Goal: Information Seeking & Learning: Understand process/instructions

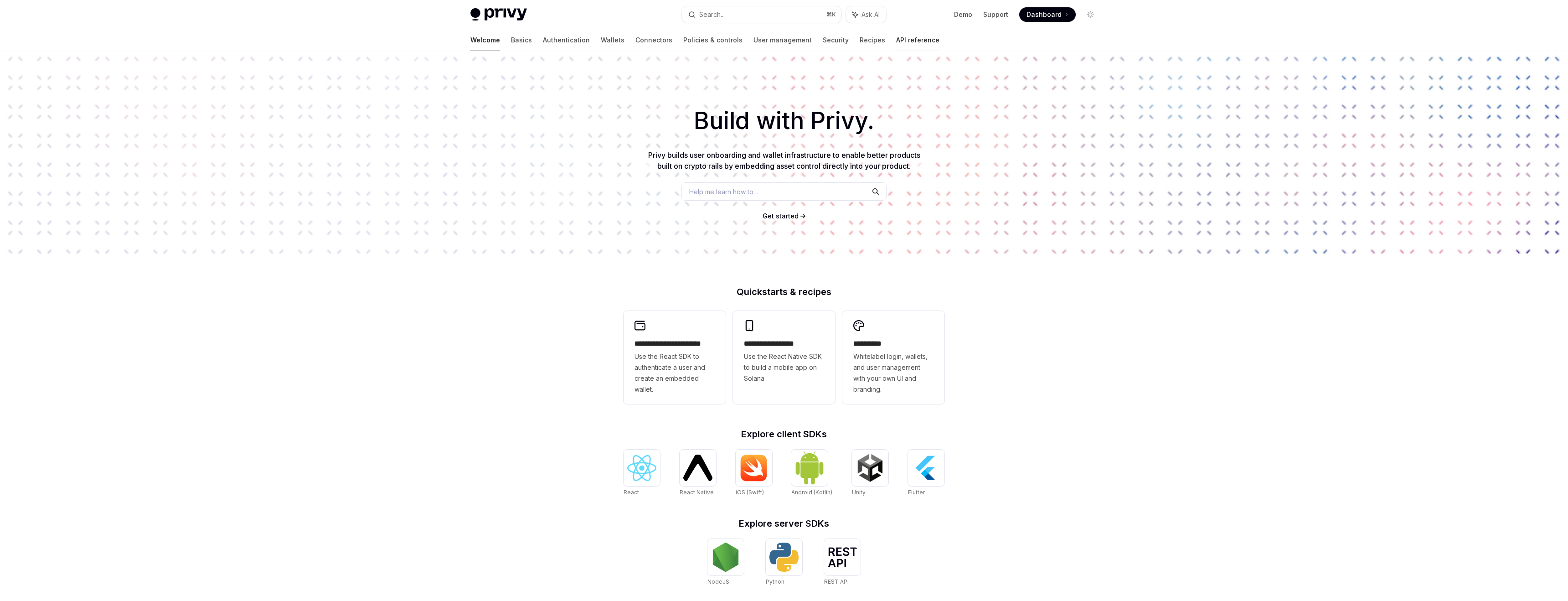
click at [896, 43] on link "API reference" at bounding box center [918, 40] width 43 height 22
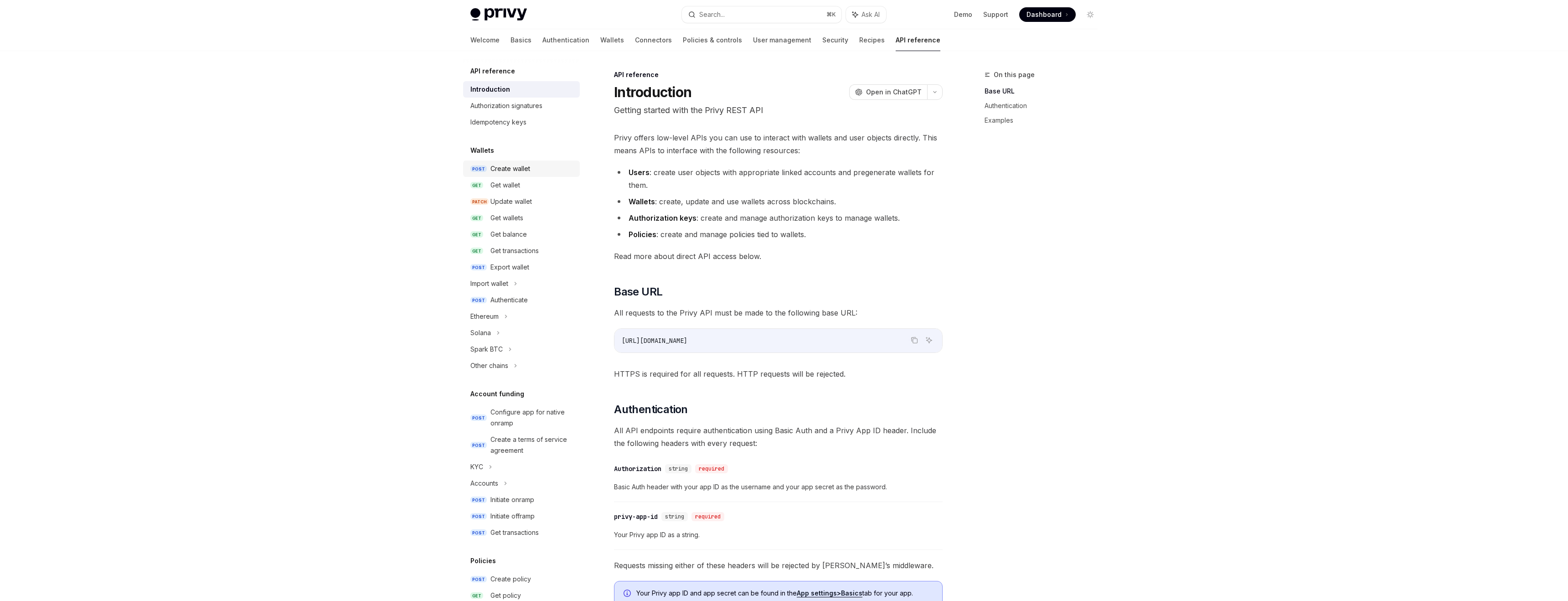
click at [498, 171] on div "Create wallet" at bounding box center [510, 169] width 40 height 11
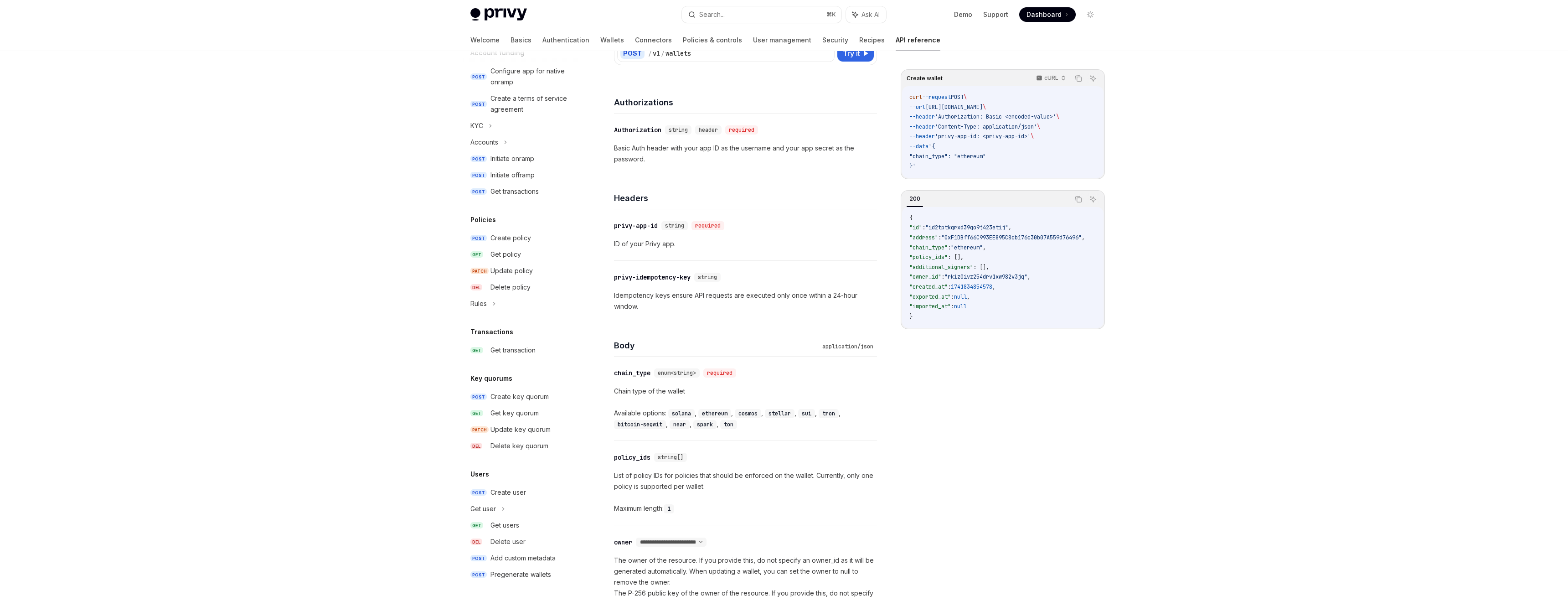
scroll to position [97, 0]
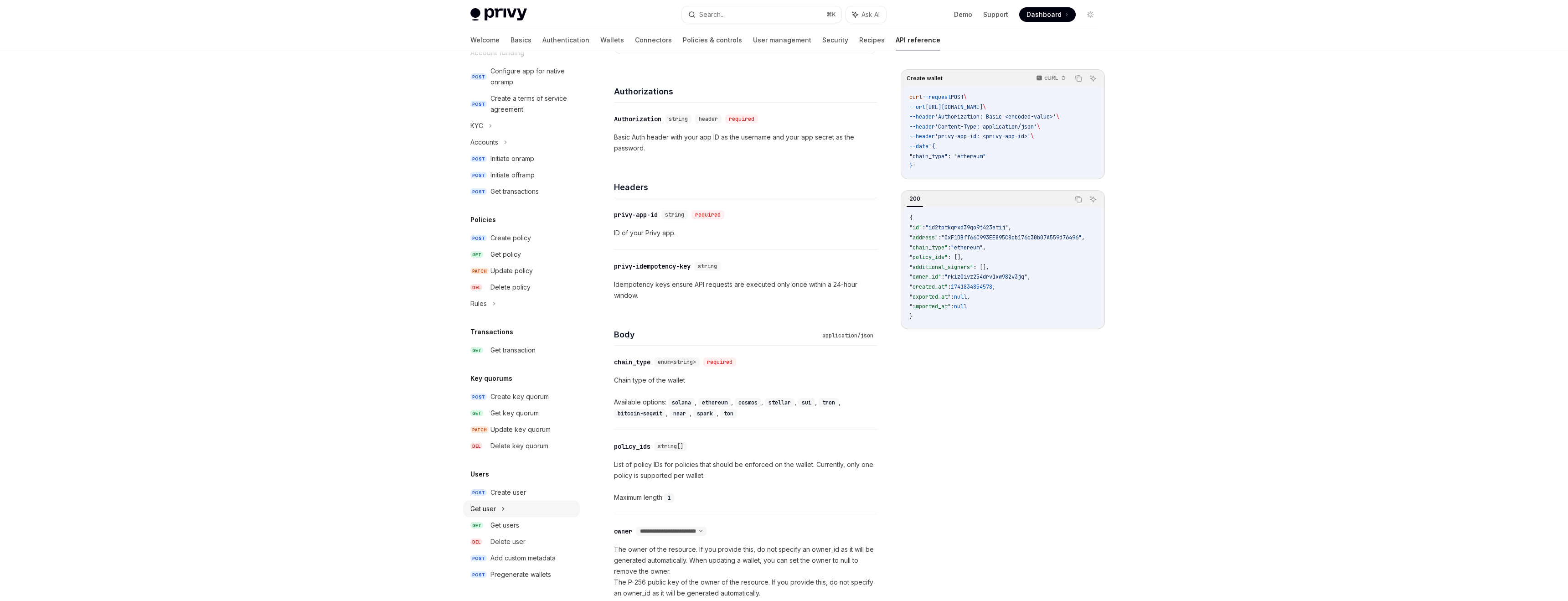
click at [486, 504] on div "Get user" at bounding box center [482, 508] width 25 height 11
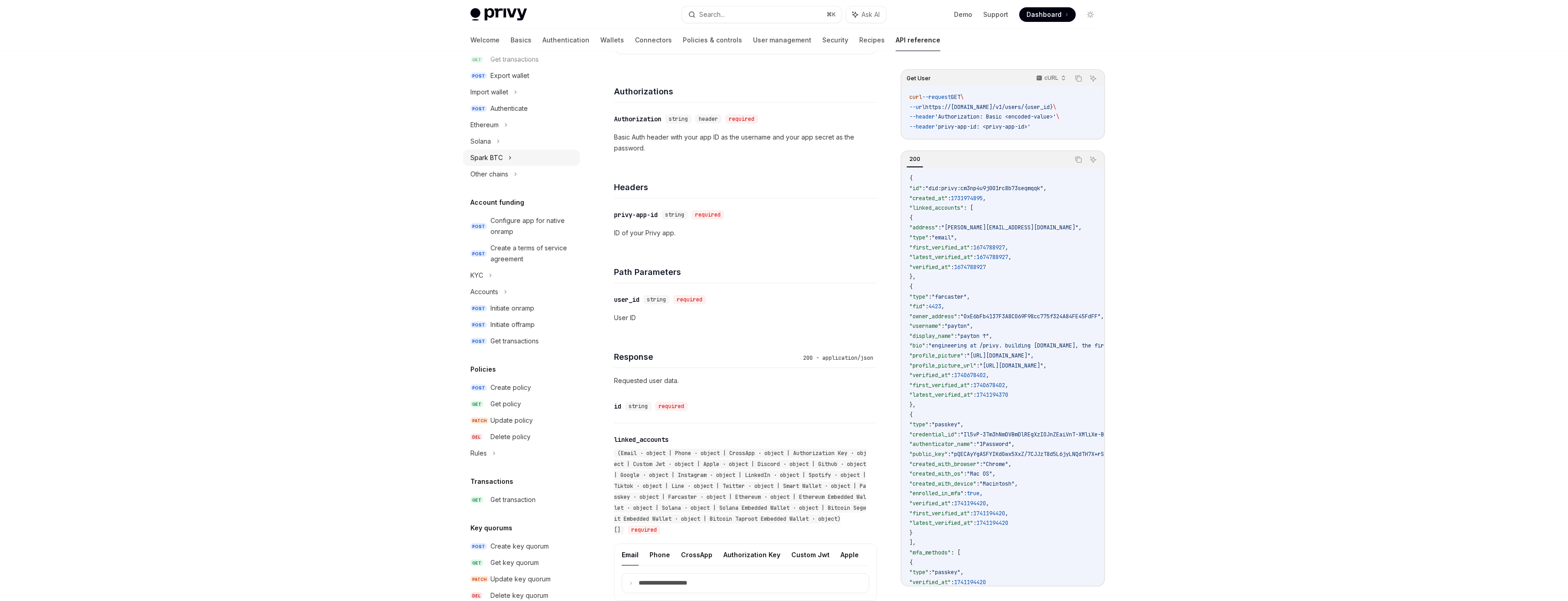
scroll to position [185, 0]
click at [495, 159] on div "Spark BTC" at bounding box center [486, 163] width 33 height 11
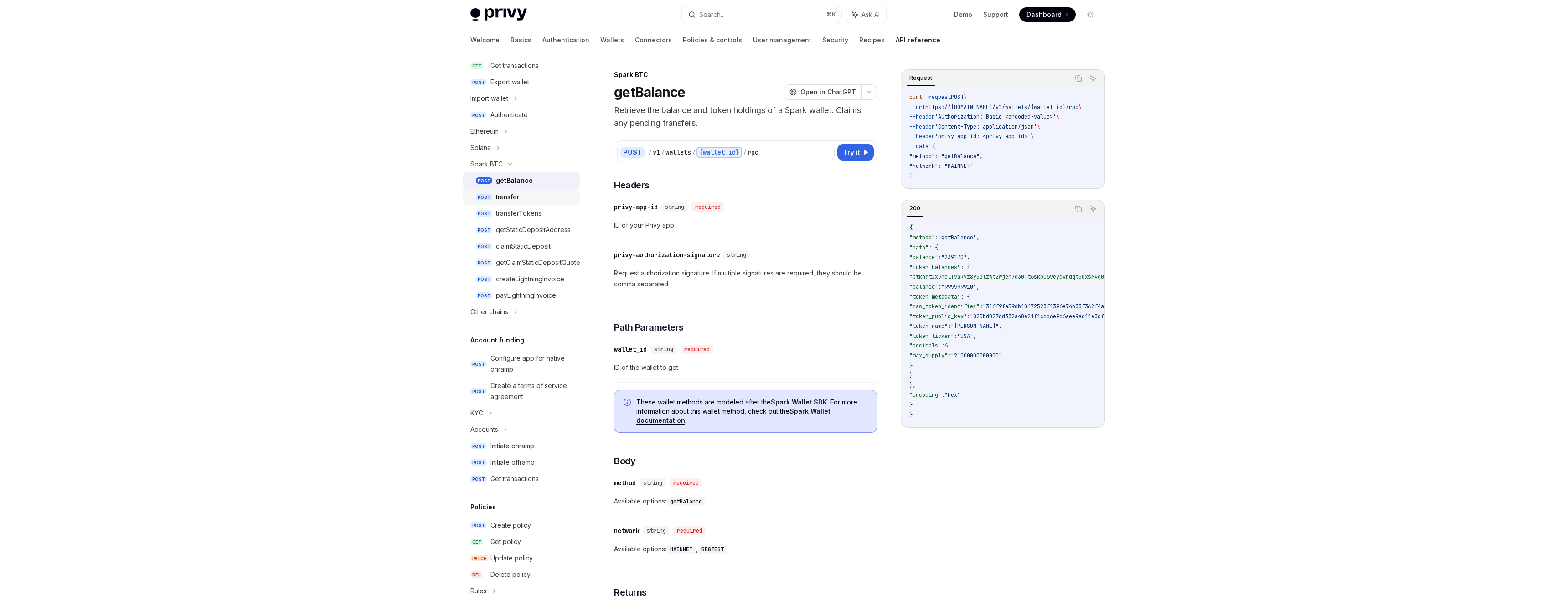
click at [508, 192] on div "transfer" at bounding box center [508, 197] width 23 height 11
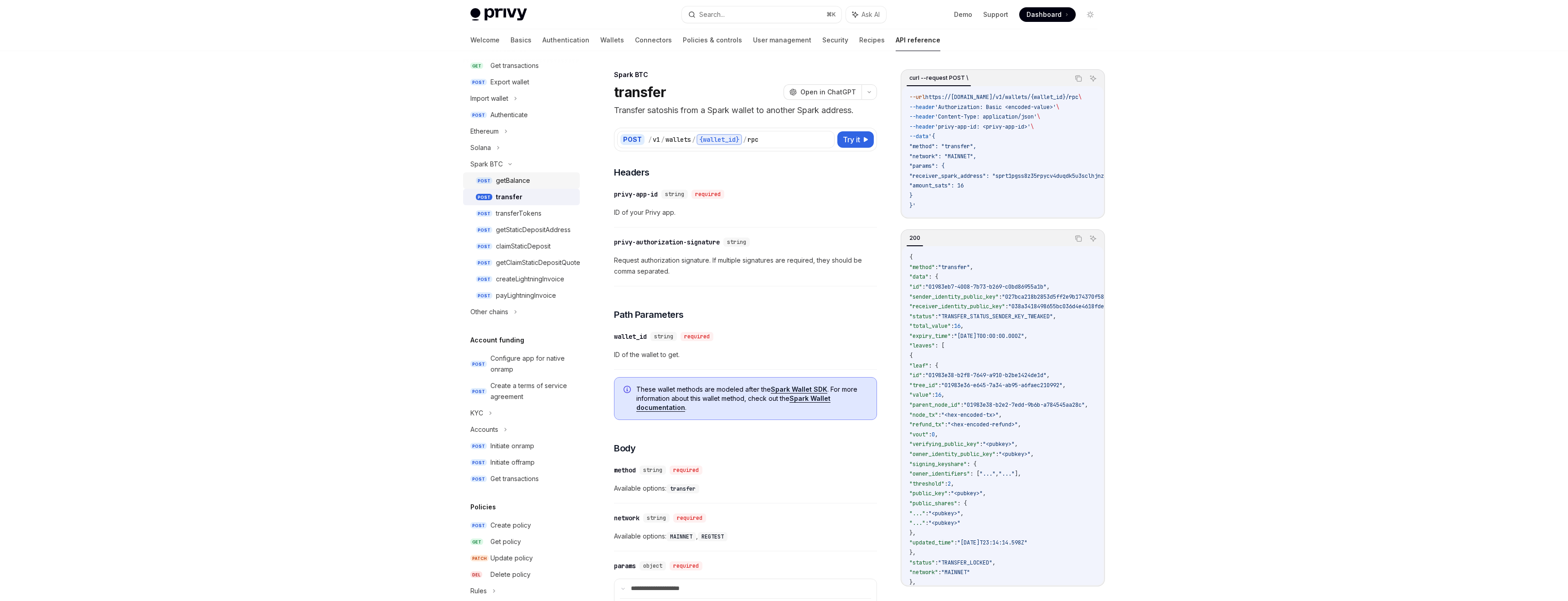
click at [506, 183] on div "getBalance" at bounding box center [513, 180] width 34 height 11
type textarea "*"
